Goal: Task Accomplishment & Management: Manage account settings

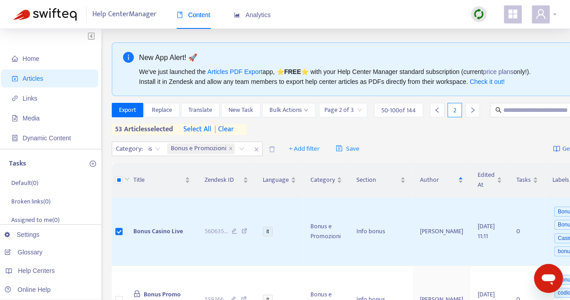
click at [547, 12] on span at bounding box center [541, 14] width 18 height 18
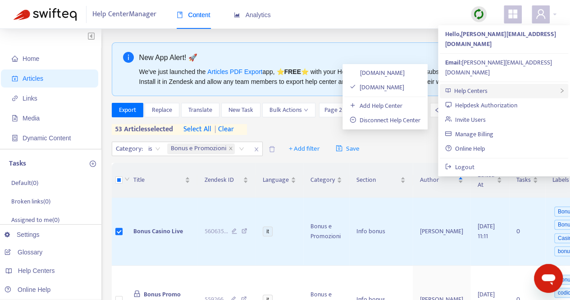
click at [482, 86] on span "Help Centers" at bounding box center [470, 91] width 33 height 10
click at [369, 119] on link "Disconnect Help Center" at bounding box center [385, 120] width 71 height 10
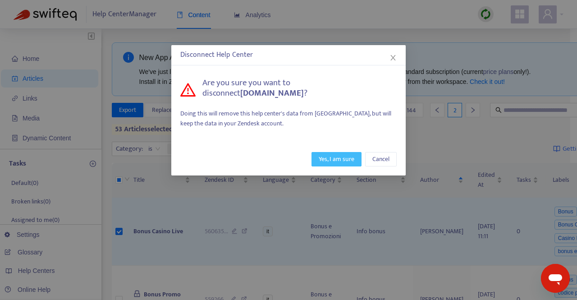
click at [330, 160] on span "Yes, I am sure" at bounding box center [337, 159] width 36 height 10
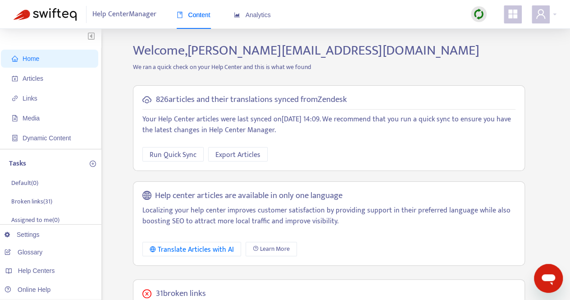
click at [517, 15] on icon "appstore" at bounding box center [513, 13] width 9 height 9
click at [537, 17] on icon "user" at bounding box center [541, 13] width 9 height 9
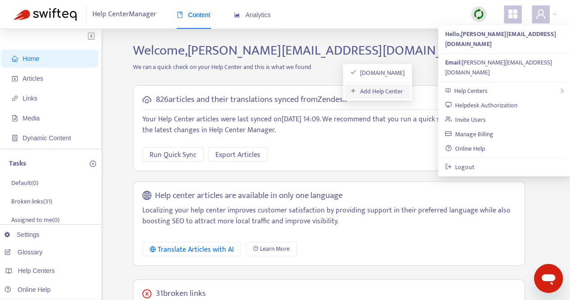
click at [369, 89] on link "Add Help Center" at bounding box center [376, 91] width 53 height 10
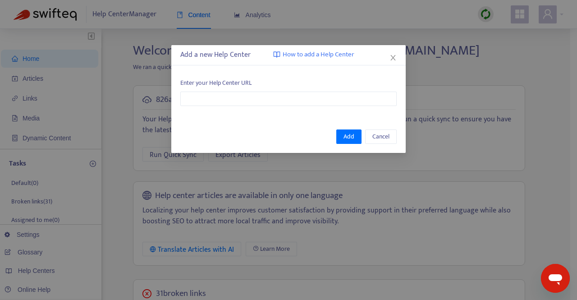
click at [412, 251] on div "Add a new Help Center How to add a Help Center Enter your Help Center URL Add C…" at bounding box center [288, 150] width 577 height 300
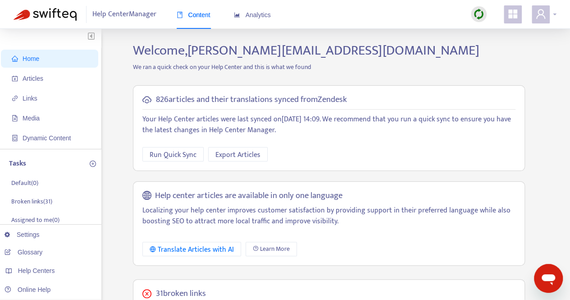
click at [538, 16] on icon "user" at bounding box center [541, 13] width 9 height 9
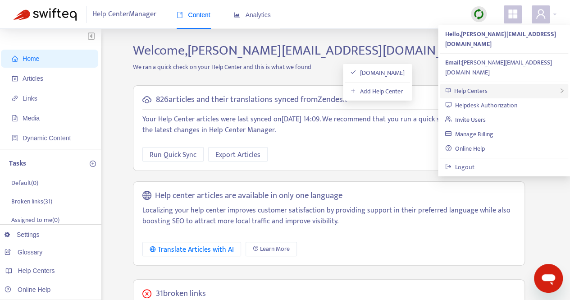
click at [473, 86] on span "Help Centers" at bounding box center [470, 91] width 33 height 10
click at [375, 89] on link "Add Help Center" at bounding box center [376, 91] width 53 height 10
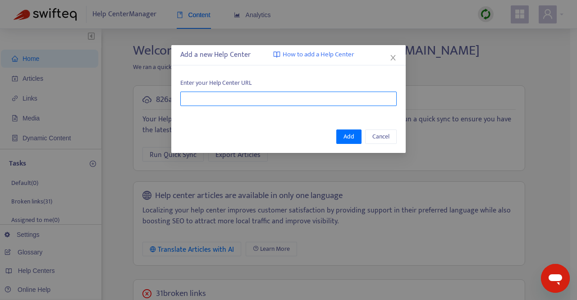
click at [203, 100] on input "text" at bounding box center [288, 99] width 216 height 14
paste input "**********"
type input "**********"
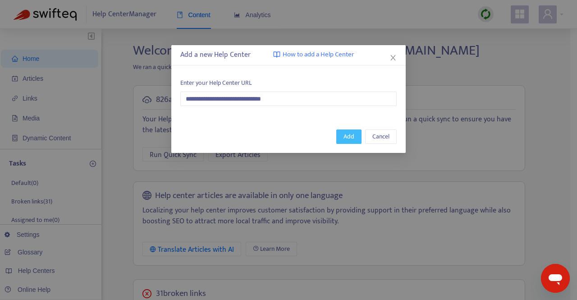
click at [346, 137] on span "Add" at bounding box center [349, 137] width 11 height 10
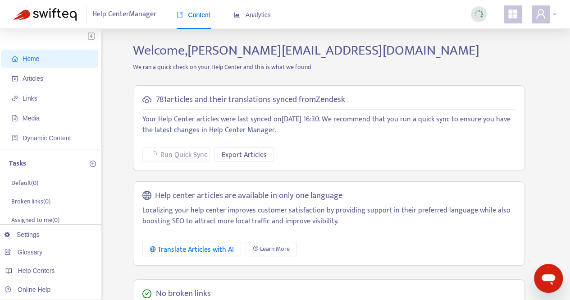
click at [546, 15] on icon "user" at bounding box center [541, 14] width 11 height 11
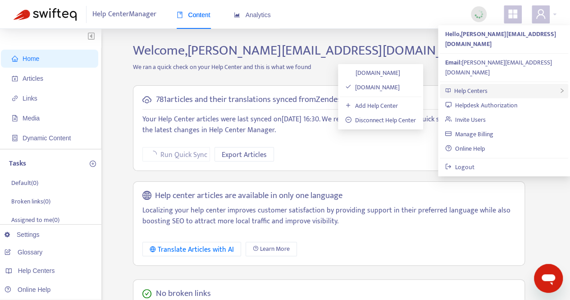
click at [510, 84] on div "Help Centers" at bounding box center [504, 91] width 129 height 14
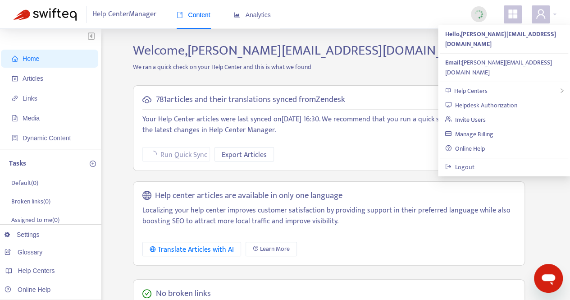
click at [504, 202] on div "Help center articles are available in only one language Localizing your help ce…" at bounding box center [329, 223] width 392 height 84
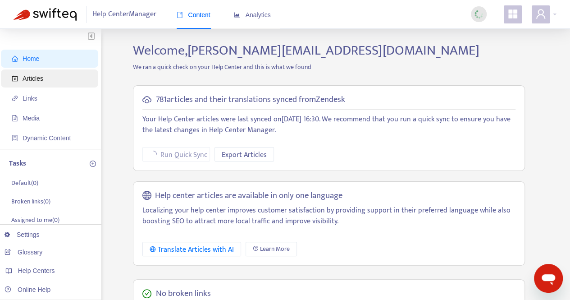
click at [59, 78] on span "Articles" at bounding box center [51, 78] width 79 height 18
